Goal: Task Accomplishment & Management: Complete application form

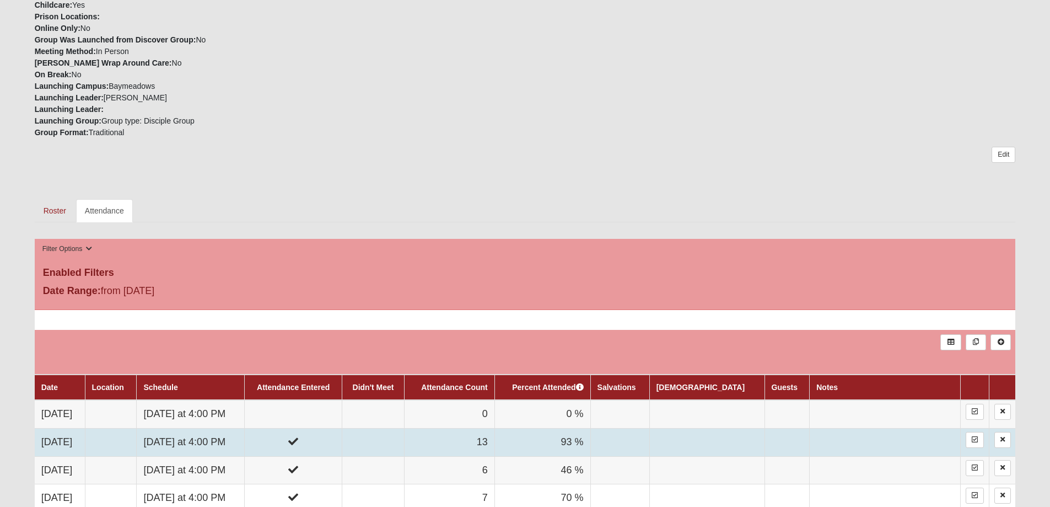
scroll to position [551, 0]
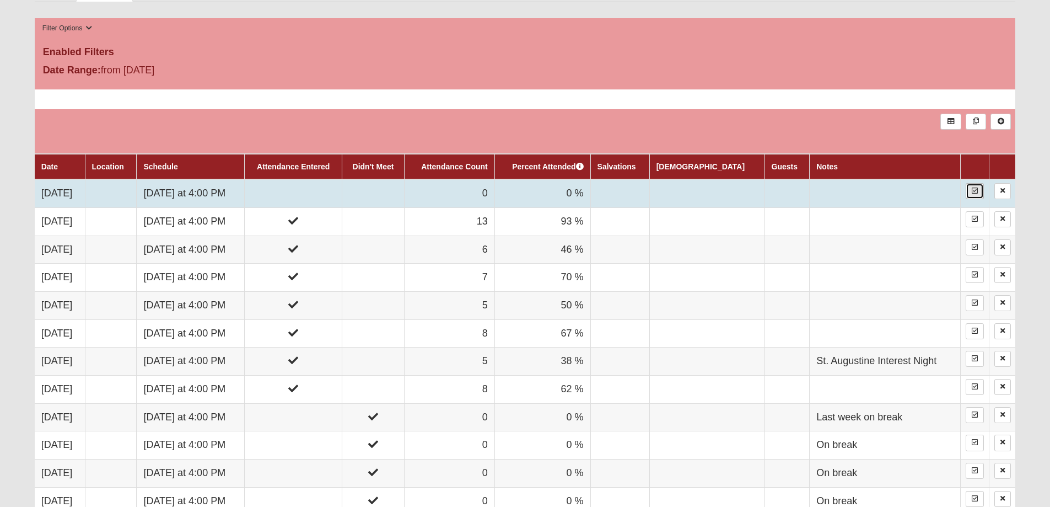
click at [975, 192] on icon at bounding box center [975, 190] width 6 height 7
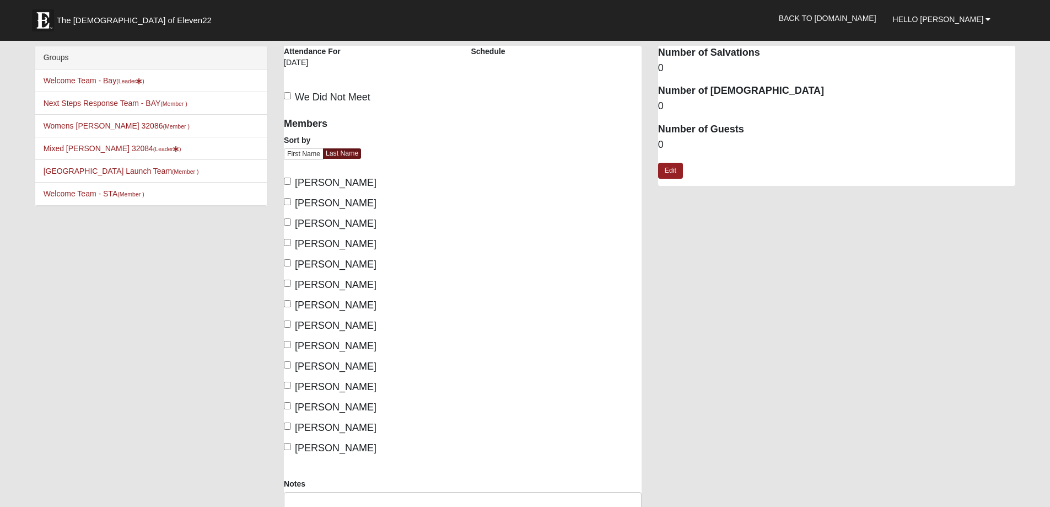
click at [293, 179] on label "Butcher, Brad" at bounding box center [330, 182] width 93 height 15
click at [291, 179] on input "Butcher, Brad" at bounding box center [287, 181] width 7 height 7
checkbox input "true"
click at [291, 202] on input "Fletcher, Kari" at bounding box center [287, 201] width 7 height 7
checkbox input "true"
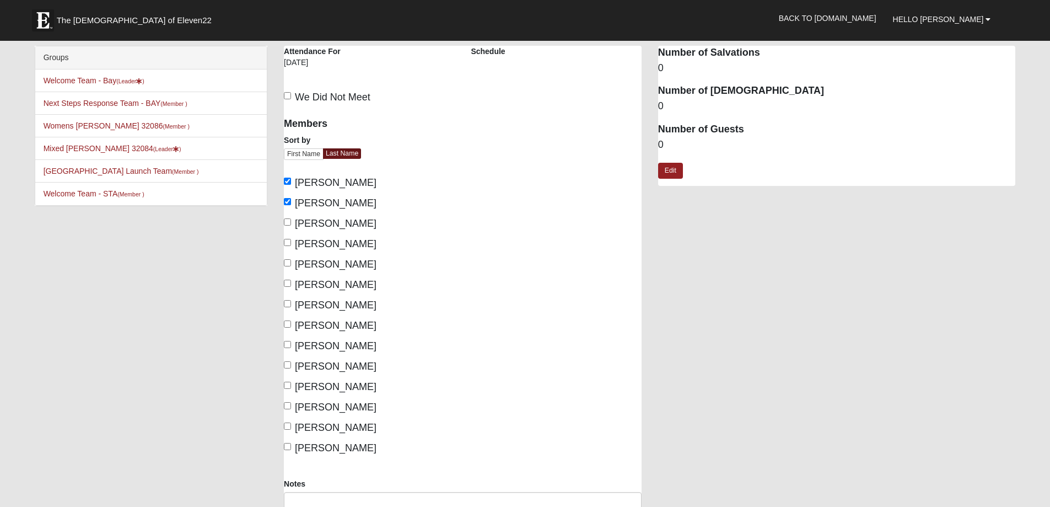
click at [293, 219] on label "Hendricks, Bryson" at bounding box center [330, 223] width 93 height 15
click at [291, 219] on input "Hendricks, Bryson" at bounding box center [287, 221] width 7 height 7
checkbox input "true"
click at [293, 245] on label "Hendricks, Lauren" at bounding box center [330, 244] width 93 height 15
click at [291, 245] on input "Hendricks, Lauren" at bounding box center [287, 242] width 7 height 7
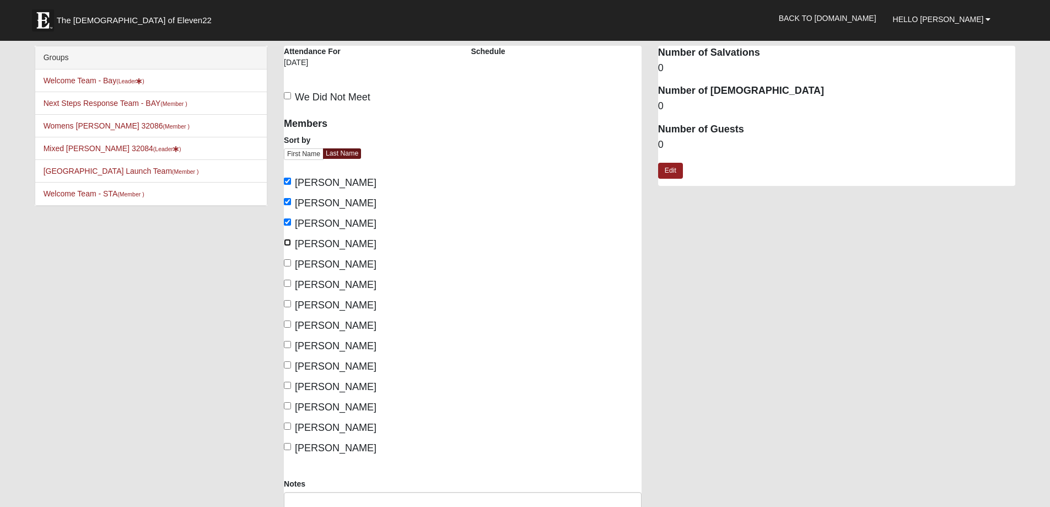
checkbox input "true"
click at [297, 264] on span "Morris, Greg" at bounding box center [336, 264] width 82 height 11
click at [291, 264] on input "Morris, Greg" at bounding box center [287, 262] width 7 height 7
checkbox input "true"
click at [300, 286] on span "Morris, Megan" at bounding box center [336, 284] width 82 height 11
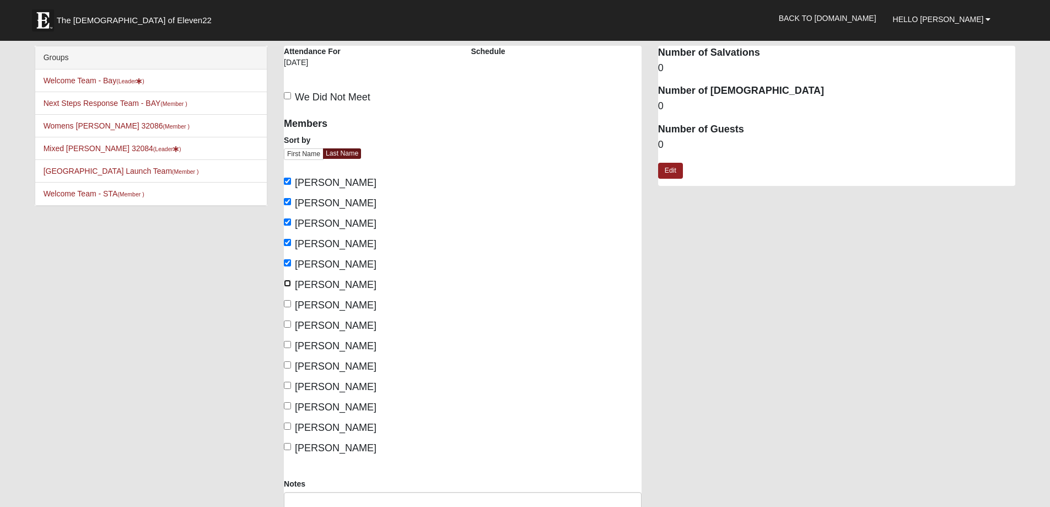
click at [291, 286] on input "Morris, Megan" at bounding box center [287, 283] width 7 height 7
checkbox input "true"
click at [315, 340] on span "Richardson, Chelsie" at bounding box center [336, 345] width 82 height 11
click at [291, 341] on input "Richardson, Chelsie" at bounding box center [287, 344] width 7 height 7
checkbox input "true"
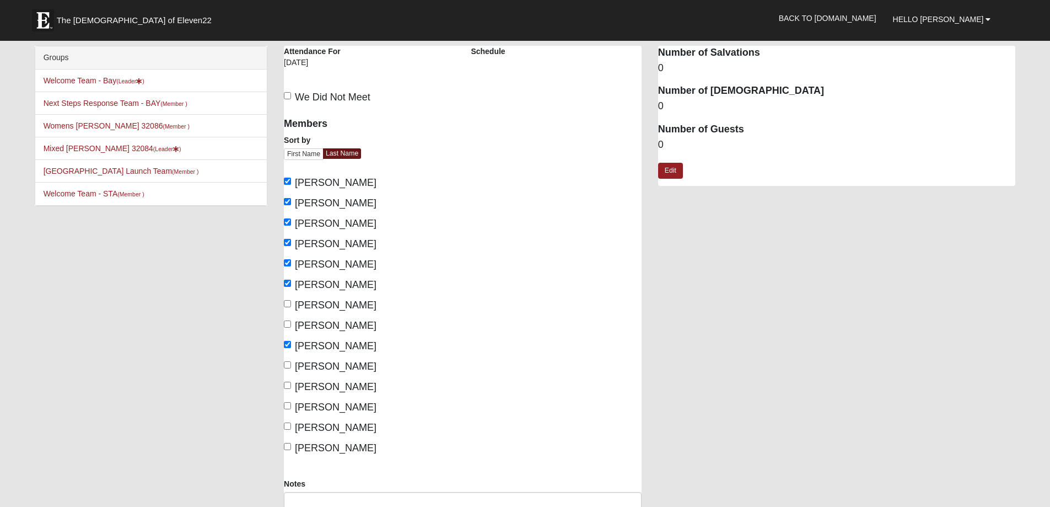
click at [319, 364] on span "Richardson, Tommy" at bounding box center [336, 366] width 82 height 11
click at [291, 364] on input "Richardson, Tommy" at bounding box center [287, 364] width 7 height 7
checkbox input "true"
click at [319, 384] on span "Romero, Daniel" at bounding box center [336, 386] width 82 height 11
click at [291, 384] on input "Romero, Daniel" at bounding box center [287, 385] width 7 height 7
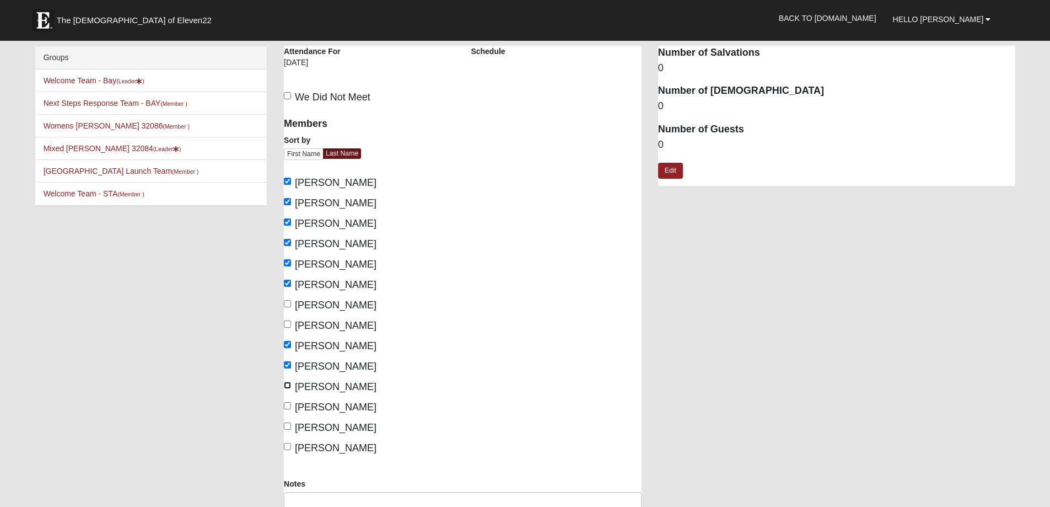
checkbox input "true"
click at [319, 410] on span "Skidmore, Adam" at bounding box center [336, 406] width 82 height 11
click at [291, 409] on input "Skidmore, Adam" at bounding box center [287, 405] width 7 height 7
checkbox input "true"
click at [321, 429] on span "Skidmore, Caroline" at bounding box center [336, 427] width 82 height 11
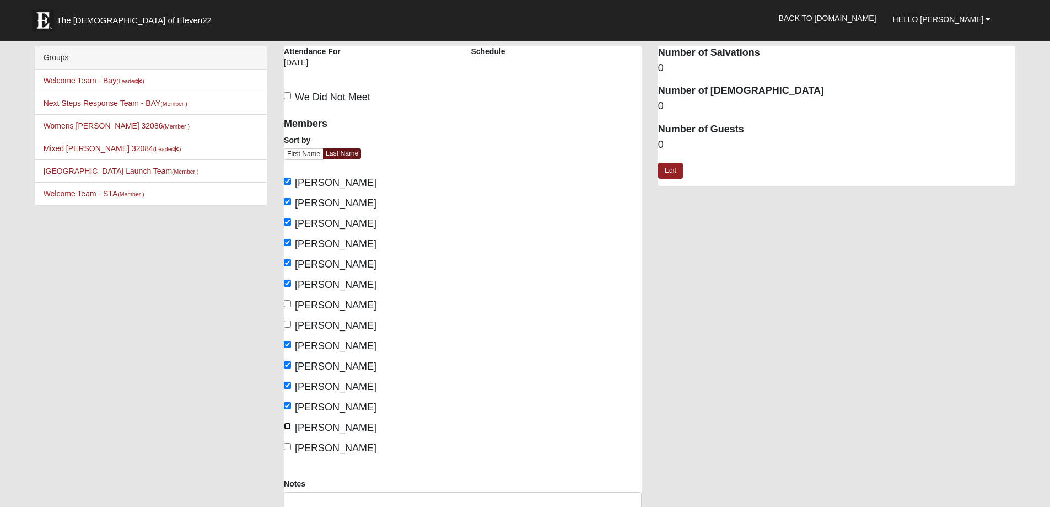
click at [291, 429] on input "Skidmore, Caroline" at bounding box center [287, 425] width 7 height 7
checkbox input "true"
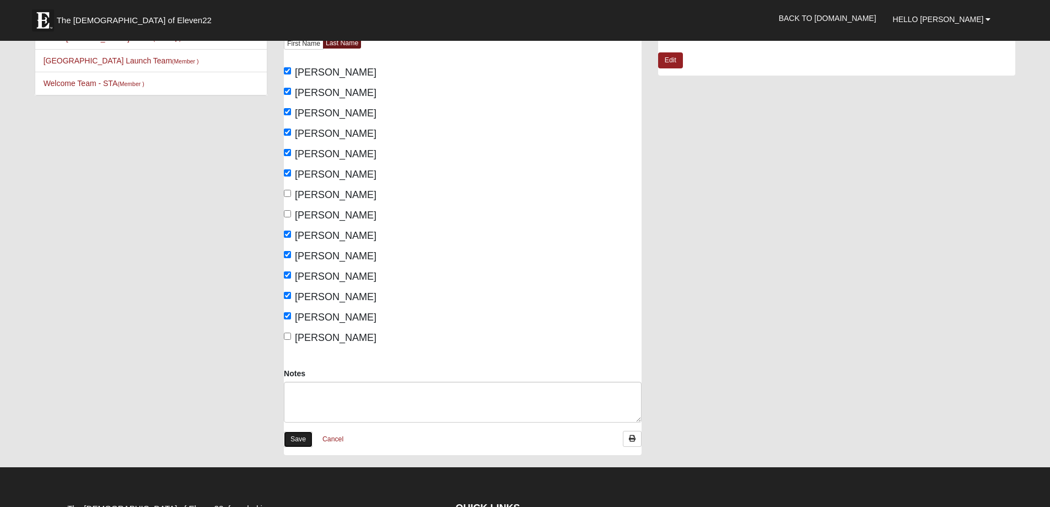
click at [293, 444] on link "Save" at bounding box center [298, 439] width 29 height 16
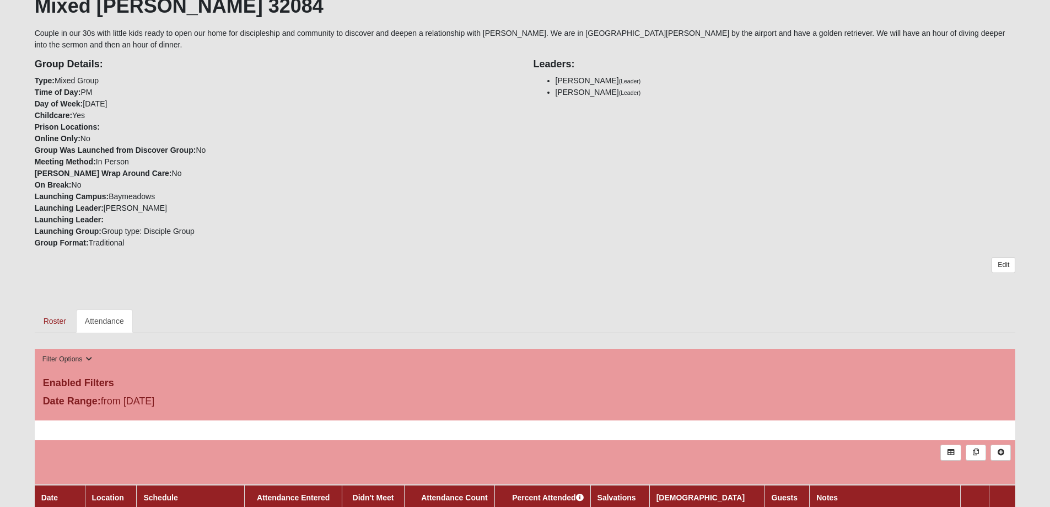
scroll to position [441, 0]
